Goal: Navigation & Orientation: Find specific page/section

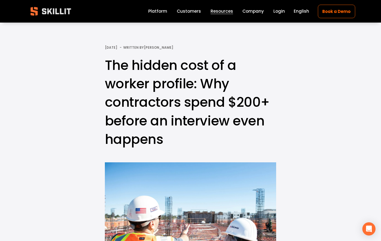
click at [0, 0] on span "Press" at bounding box center [0, 0] width 0 height 0
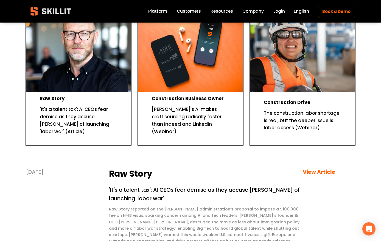
scroll to position [197, 0]
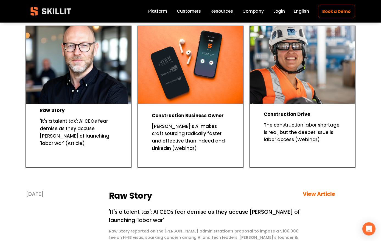
scroll to position [183, 0]
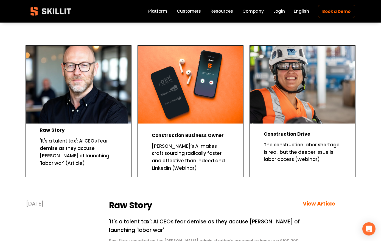
scroll to position [157, 0]
